Goal: Information Seeking & Learning: Find specific page/section

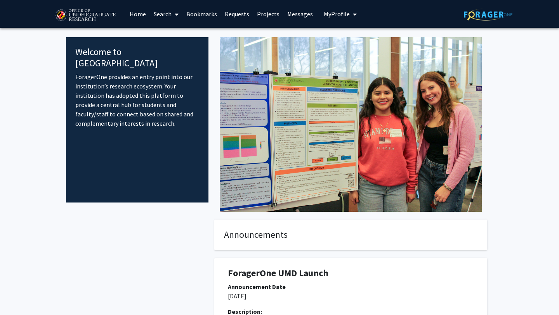
click at [163, 14] on link "Search" at bounding box center [166, 13] width 33 height 27
click at [171, 35] on span "Faculty/Staff" at bounding box center [178, 36] width 57 height 16
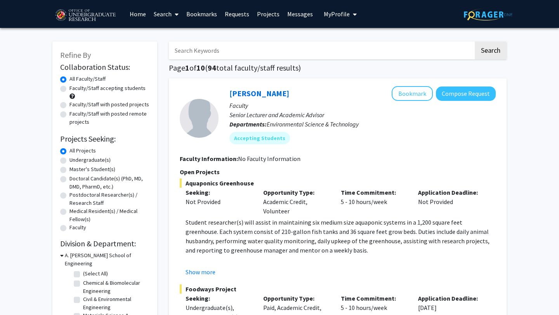
click at [106, 89] on label "Faculty/Staff accepting students" at bounding box center [108, 88] width 76 height 8
click at [75, 89] on input "Faculty/Staff accepting students" at bounding box center [72, 86] width 5 height 5
radio input "true"
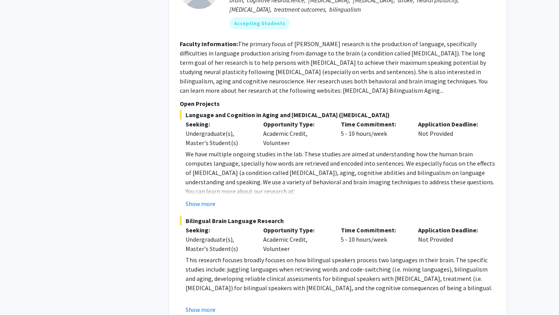
scroll to position [1645, 0]
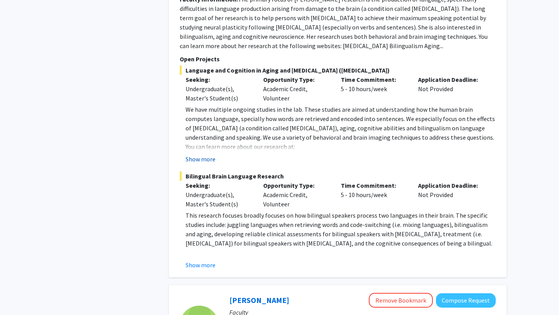
click at [205, 155] on button "Show more" at bounding box center [201, 159] width 30 height 9
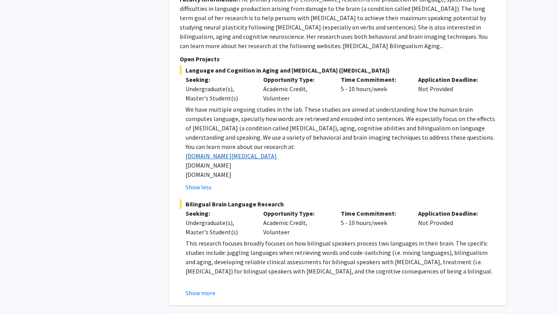
click at [223, 152] on link "[DOMAIN_NAME][MEDICAL_DATA]" at bounding box center [231, 156] width 91 height 8
